Goal: Task Accomplishment & Management: Complete application form

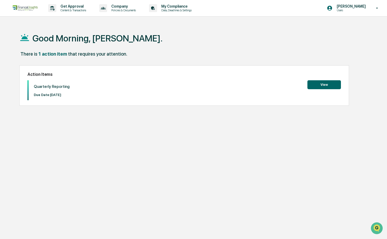
click at [318, 82] on button "View" at bounding box center [324, 84] width 34 height 9
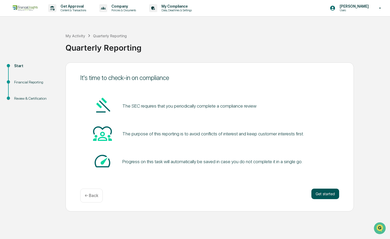
click at [317, 196] on button "Get started" at bounding box center [325, 193] width 28 height 10
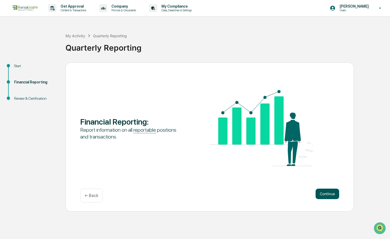
click at [320, 191] on button "Continue" at bounding box center [327, 193] width 24 height 10
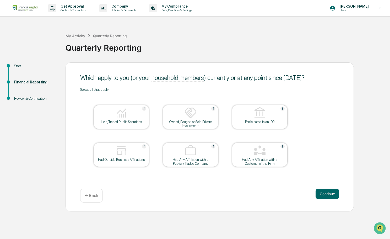
click at [123, 123] on div "Held/Traded Public Securities" at bounding box center [121, 117] width 56 height 24
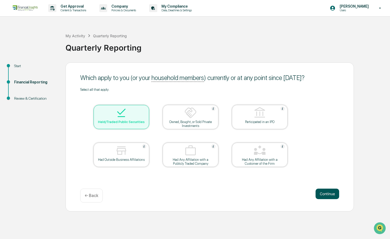
click at [326, 194] on button "Continue" at bounding box center [327, 193] width 24 height 10
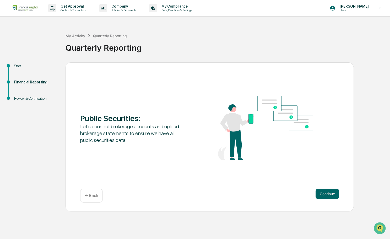
click at [326, 194] on button "Continue" at bounding box center [327, 193] width 24 height 10
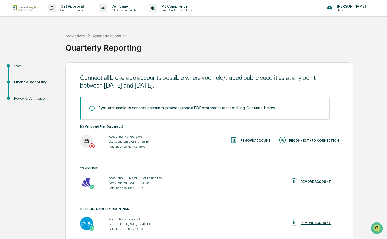
click at [305, 141] on div "RECONNECT / FIX CONNECTION" at bounding box center [314, 141] width 50 height 4
click at [251, 140] on div "REMOVE ACCOUNT" at bounding box center [255, 141] width 30 height 4
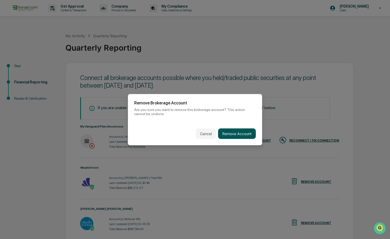
click at [230, 130] on button "Remove Account" at bounding box center [237, 133] width 38 height 10
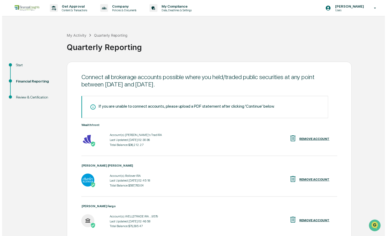
scroll to position [45, 0]
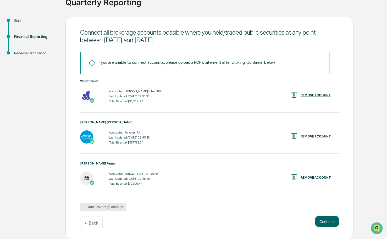
click at [111, 204] on button "Add Brokerage Account" at bounding box center [103, 206] width 46 height 8
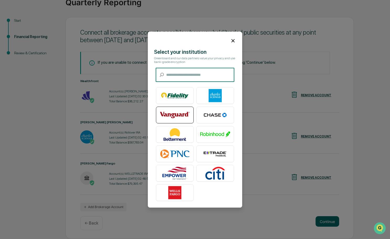
click at [166, 112] on img at bounding box center [175, 114] width 30 height 13
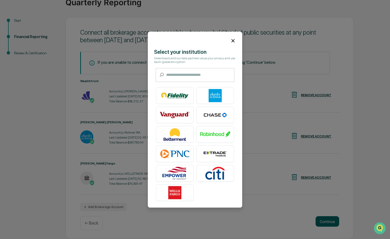
click at [234, 40] on div at bounding box center [195, 38] width 94 height 14
click at [231, 39] on icon at bounding box center [232, 40] width 3 height 3
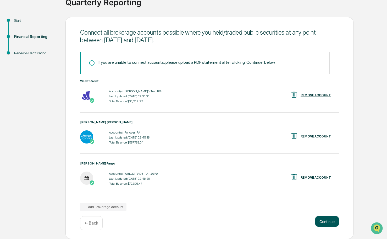
click at [330, 220] on button "Continue" at bounding box center [327, 221] width 24 height 10
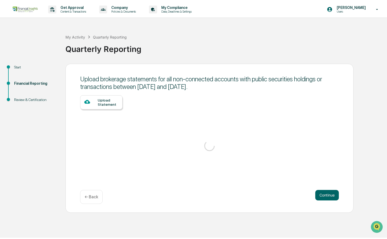
scroll to position [0, 0]
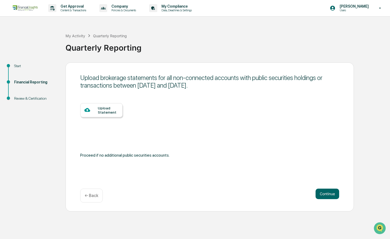
click at [96, 111] on div at bounding box center [90, 110] width 13 height 7
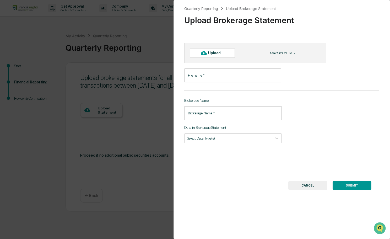
click at [219, 50] on div "Upload" at bounding box center [212, 52] width 45 height 9
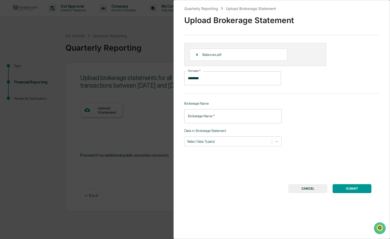
click at [207, 78] on input "********" at bounding box center [232, 78] width 97 height 14
drag, startPoint x: 207, startPoint y: 78, endPoint x: 191, endPoint y: 76, distance: 16.3
click at [191, 76] on input "********" at bounding box center [232, 78] width 97 height 14
type input "**********"
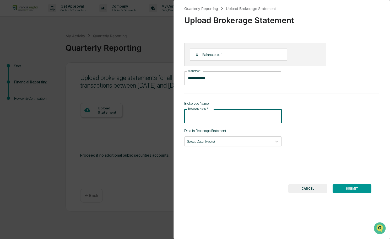
click at [208, 114] on input "Brokerage Name   *" at bounding box center [232, 116] width 97 height 14
type input "**********"
click at [223, 144] on div "Select Data Type(s)" at bounding box center [227, 140] width 87 height 7
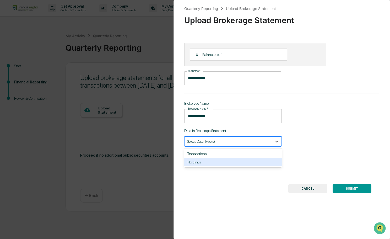
click at [223, 161] on div "Holdings" at bounding box center [232, 162] width 97 height 8
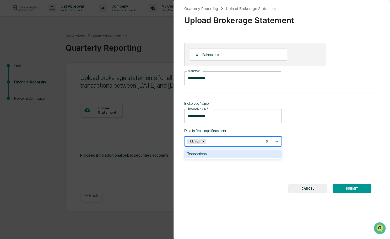
click at [235, 169] on div "**********" at bounding box center [281, 119] width 216 height 239
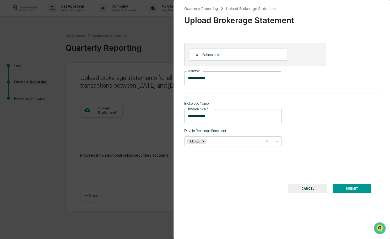
click at [353, 189] on button "SUBMIT" at bounding box center [351, 188] width 39 height 9
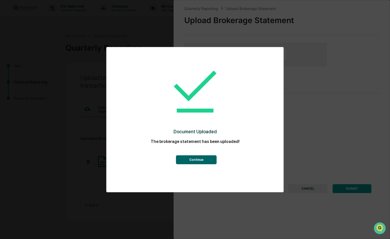
click at [211, 162] on button "Continue" at bounding box center [196, 159] width 41 height 9
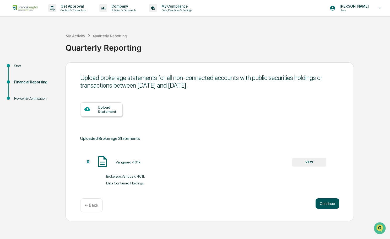
click at [326, 201] on button "Continue" at bounding box center [327, 203] width 24 height 10
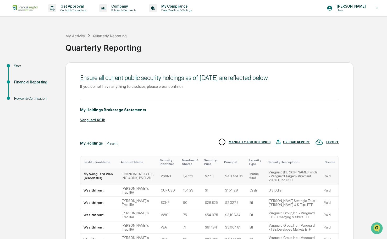
scroll to position [102, 0]
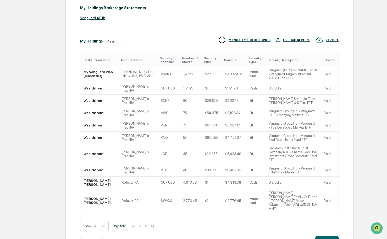
click at [146, 223] on button ">" at bounding box center [145, 225] width 5 height 4
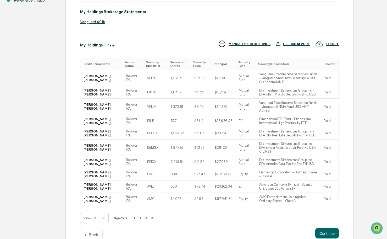
click at [96, 232] on p "← Back" at bounding box center [92, 234] width 14 height 5
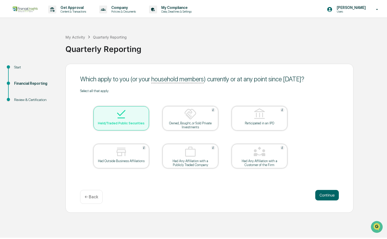
scroll to position [0, 0]
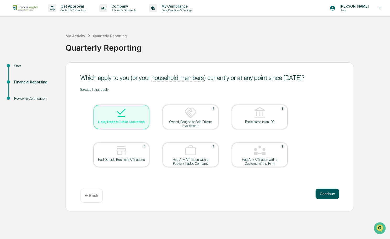
click at [315, 192] on button "Continue" at bounding box center [327, 193] width 24 height 10
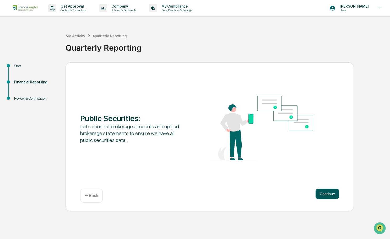
click at [317, 194] on button "Continue" at bounding box center [327, 193] width 24 height 10
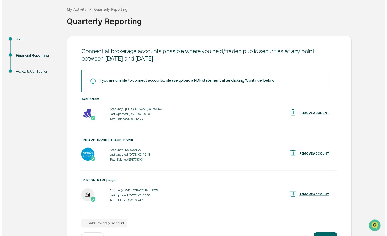
scroll to position [45, 0]
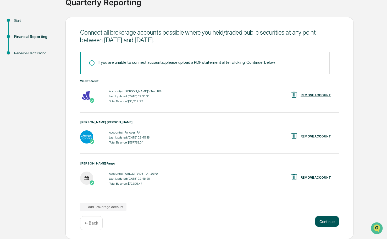
click at [326, 219] on button "Continue" at bounding box center [327, 221] width 24 height 10
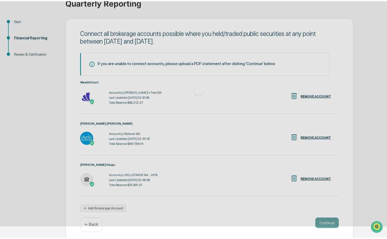
scroll to position [0, 0]
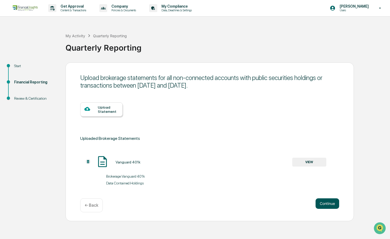
click at [327, 207] on button "Continue" at bounding box center [327, 203] width 24 height 10
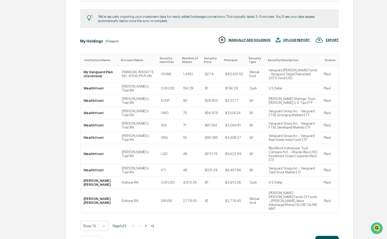
click at [325, 235] on button "Continue" at bounding box center [327, 240] width 24 height 10
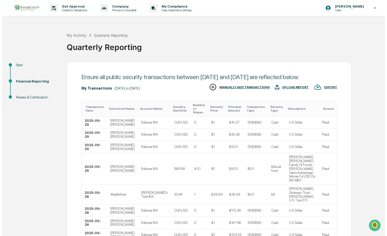
scroll to position [60, 0]
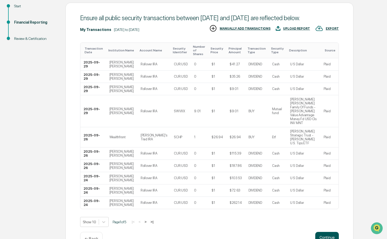
click at [326, 232] on button "Continue" at bounding box center [327, 237] width 24 height 10
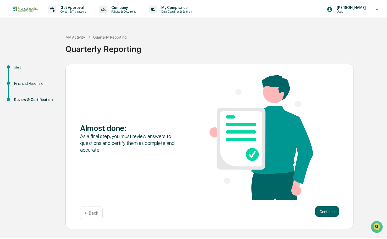
scroll to position [0, 0]
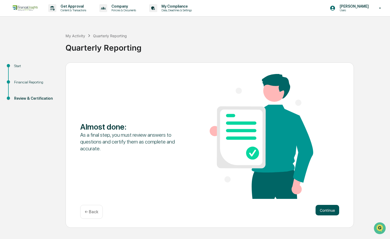
click at [327, 210] on button "Continue" at bounding box center [327, 210] width 24 height 10
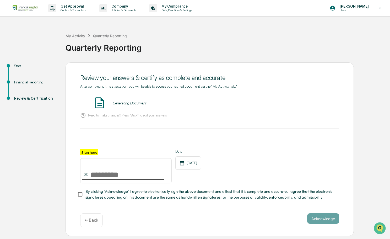
click at [153, 167] on input "Sign here" at bounding box center [125, 170] width 91 height 25
type input "**********"
click at [141, 186] on div "**********" at bounding box center [209, 174] width 259 height 51
click at [142, 191] on span "By clicking "Acknowledge" I agree to electronically sign the above document and…" at bounding box center [209, 194] width 249 height 12
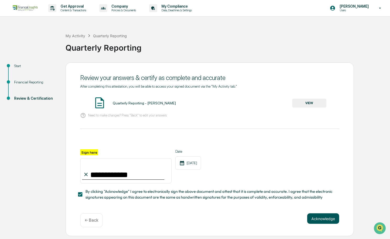
click at [312, 217] on button "Acknowledge" at bounding box center [323, 218] width 32 height 10
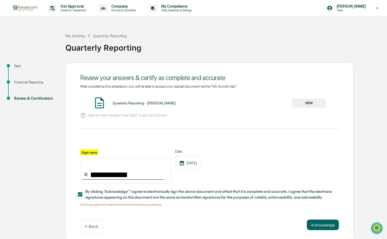
click at [310, 100] on button "VIEW" at bounding box center [309, 102] width 34 height 9
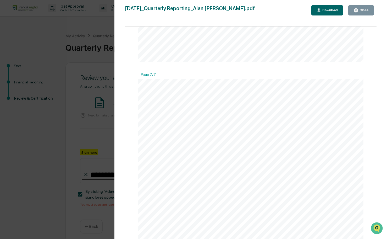
scroll to position [2107, 0]
click at [68, 176] on div "Version History 10/07/2025, 06:17 PM Alan Hensley 2025-10-07_Quarterly Reportin…" at bounding box center [193, 119] width 387 height 239
click at [366, 9] on div "Close" at bounding box center [364, 10] width 10 height 4
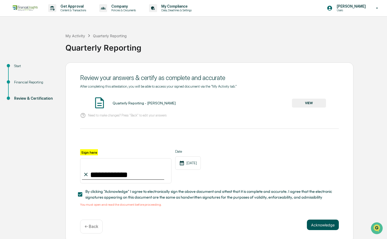
click at [327, 225] on button "Acknowledge" at bounding box center [323, 224] width 32 height 10
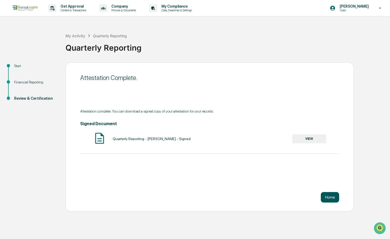
click at [328, 199] on button "Home" at bounding box center [330, 197] width 18 height 10
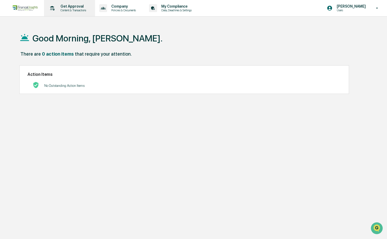
click at [75, 9] on p "Content & Transactions" at bounding box center [72, 10] width 32 height 4
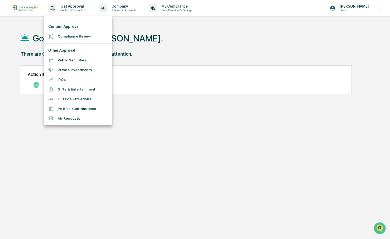
click at [76, 35] on li "Compliance Review" at bounding box center [78, 36] width 68 height 10
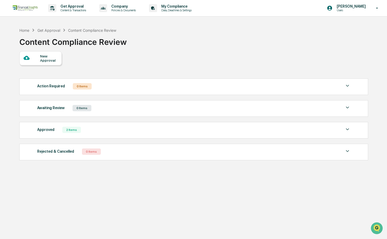
click at [42, 58] on div "New Approval" at bounding box center [49, 58] width 18 height 8
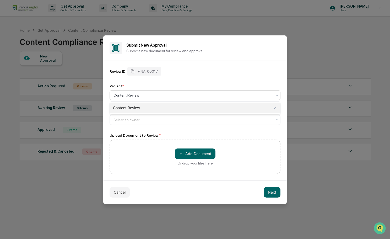
click at [142, 93] on div at bounding box center [192, 94] width 159 height 5
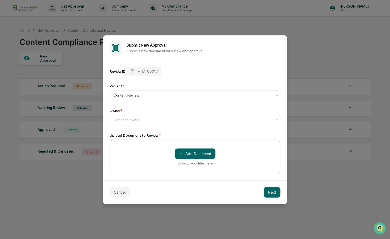
click at [144, 88] on div "Project *" at bounding box center [194, 86] width 171 height 4
click at [134, 117] on div at bounding box center [192, 119] width 159 height 5
type input "**********"
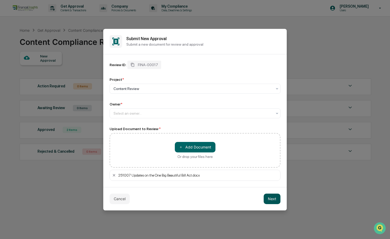
click at [270, 198] on button "Next" at bounding box center [271, 198] width 17 height 10
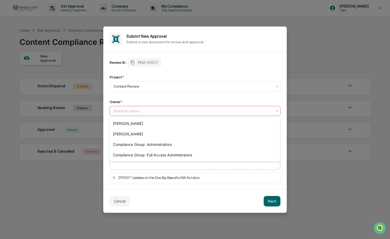
click at [162, 109] on div at bounding box center [192, 110] width 159 height 5
click at [207, 154] on div "Compliance Group: Full Access Administrators" at bounding box center [195, 155] width 170 height 10
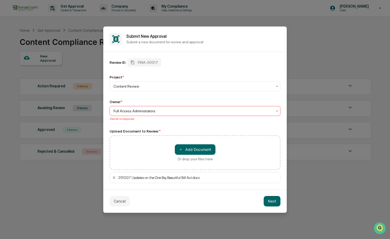
click at [187, 109] on div at bounding box center [192, 110] width 159 height 5
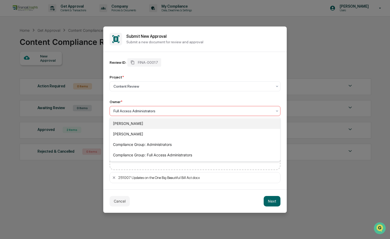
click at [186, 126] on div "[PERSON_NAME]" at bounding box center [195, 123] width 170 height 10
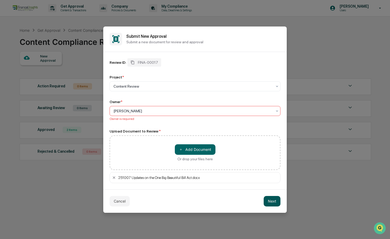
click at [271, 200] on button "Next" at bounding box center [271, 201] width 17 height 10
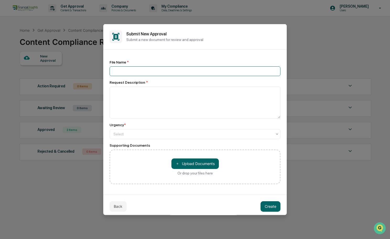
click at [155, 74] on input at bounding box center [194, 71] width 171 height 10
type input "**********"
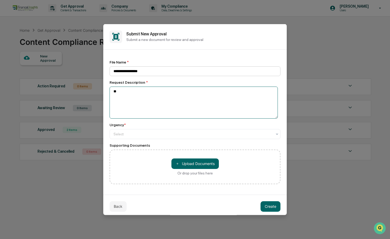
type textarea "*"
type textarea "**********"
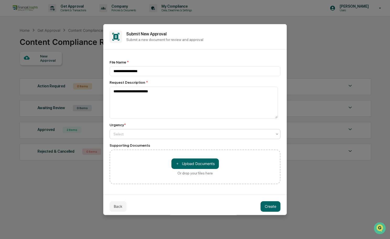
click at [145, 134] on div at bounding box center [192, 133] width 159 height 5
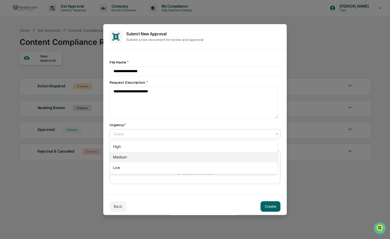
click at [140, 158] on div "Medium" at bounding box center [194, 157] width 168 height 10
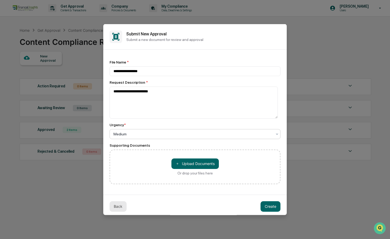
click at [117, 208] on button "Back" at bounding box center [117, 206] width 17 height 10
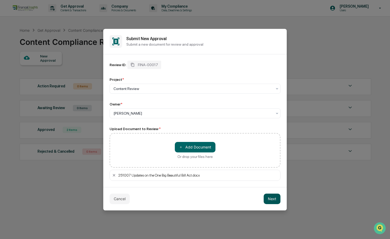
click at [276, 197] on button "Next" at bounding box center [271, 198] width 17 height 10
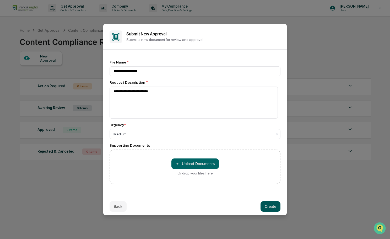
click at [272, 205] on button "Create" at bounding box center [270, 206] width 20 height 10
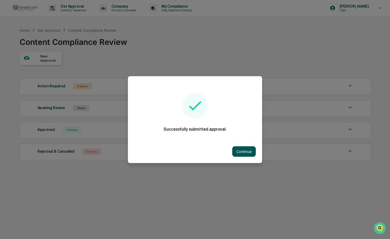
click at [243, 149] on button "Continue" at bounding box center [244, 151] width 24 height 10
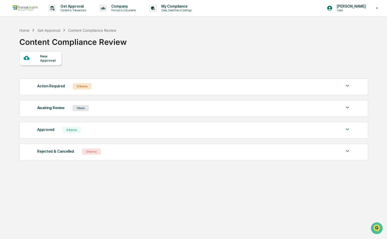
click at [148, 105] on div "Awaiting Review 1 Item" at bounding box center [193, 107] width 313 height 7
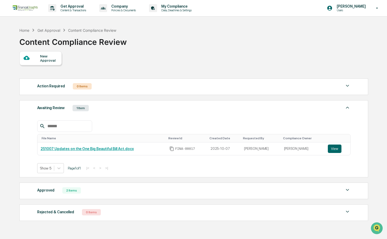
click at [99, 100] on div "Action Required 0 Items No data to display Show 5 Page 1 of 0 |< < > >| Awaitin…" at bounding box center [193, 149] width 348 height 147
click at [99, 104] on div "Awaiting Review 1 Item File Name Review Id Created Date Requested By Compliance…" at bounding box center [193, 138] width 349 height 77
click at [93, 190] on div "Approved 2 Items" at bounding box center [193, 189] width 313 height 7
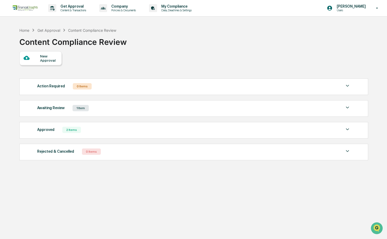
click at [140, 108] on div "Awaiting Review 1 Item" at bounding box center [193, 107] width 313 height 7
